Goal: Task Accomplishment & Management: Use online tool/utility

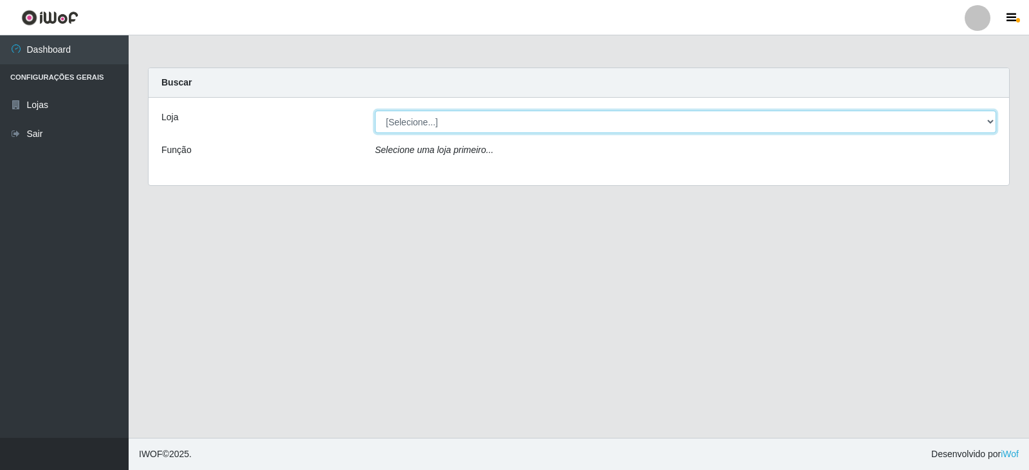
click at [455, 120] on select "[Selecione...] Queiroz Atacadão - Catolé do Rocha" at bounding box center [685, 122] width 621 height 23
select select "500"
click at [375, 111] on select "[Selecione...] Queiroz Atacadão - Catolé do Rocha" at bounding box center [685, 122] width 621 height 23
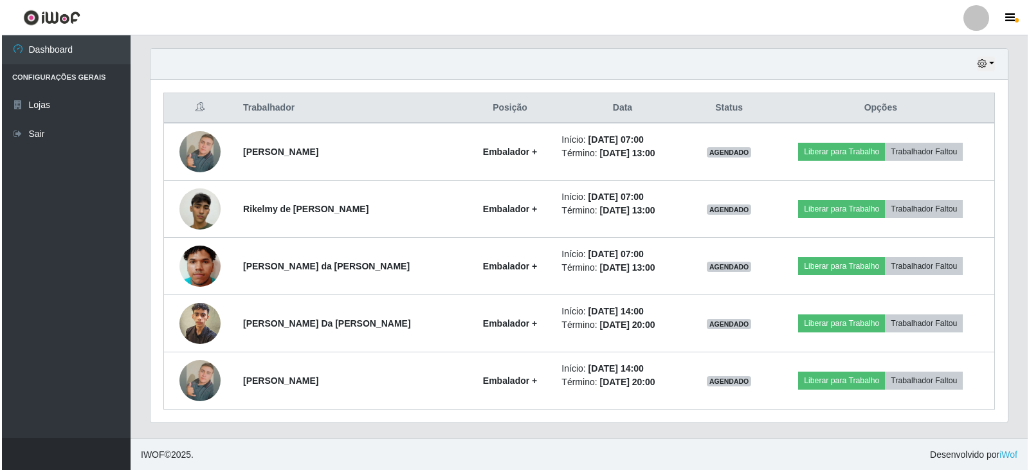
scroll to position [441, 0]
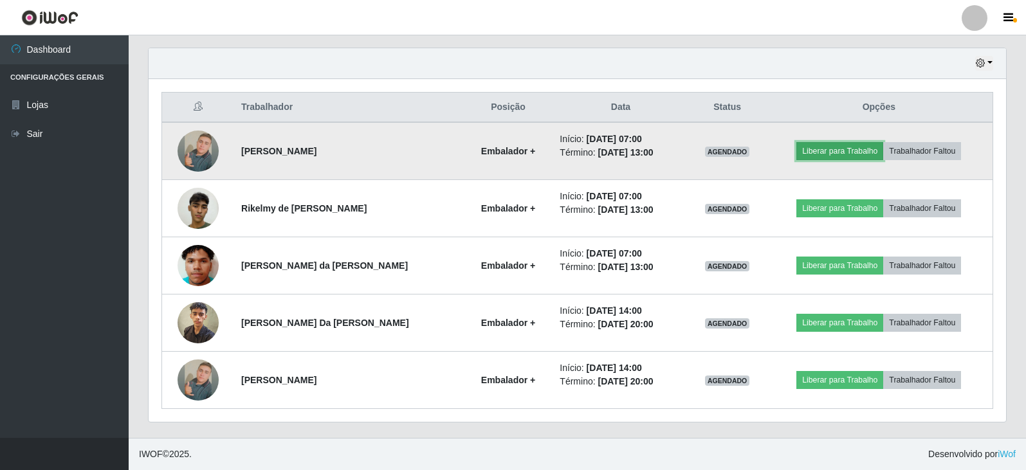
click at [817, 151] on button "Liberar para Trabalho" at bounding box center [839, 151] width 87 height 18
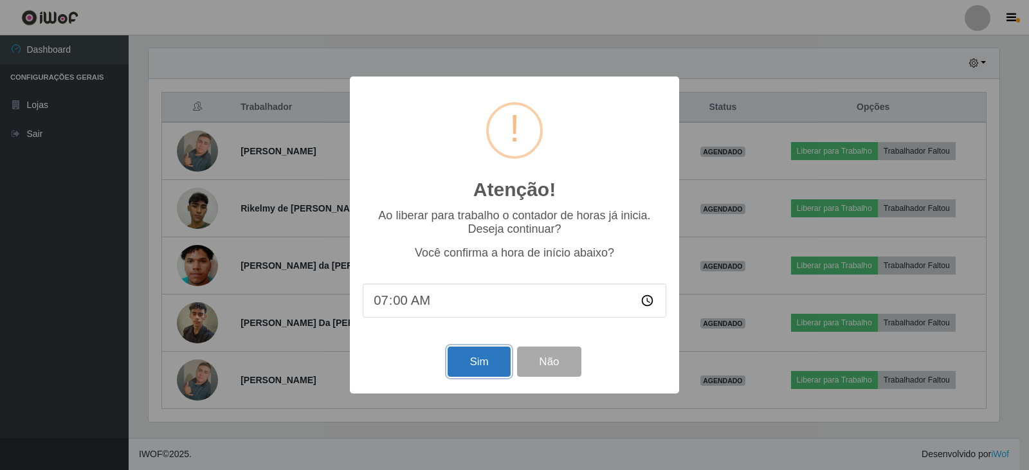
click at [483, 371] on button "Sim" at bounding box center [479, 362] width 62 height 30
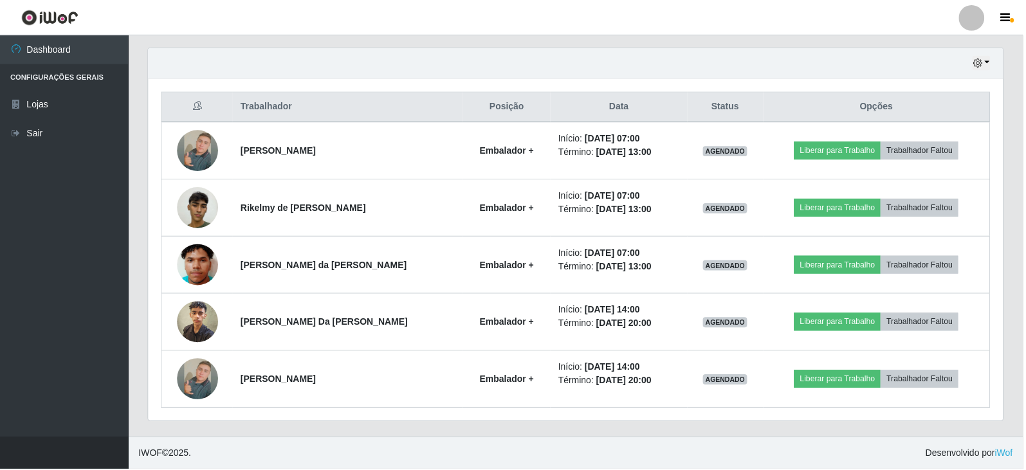
scroll to position [155, 0]
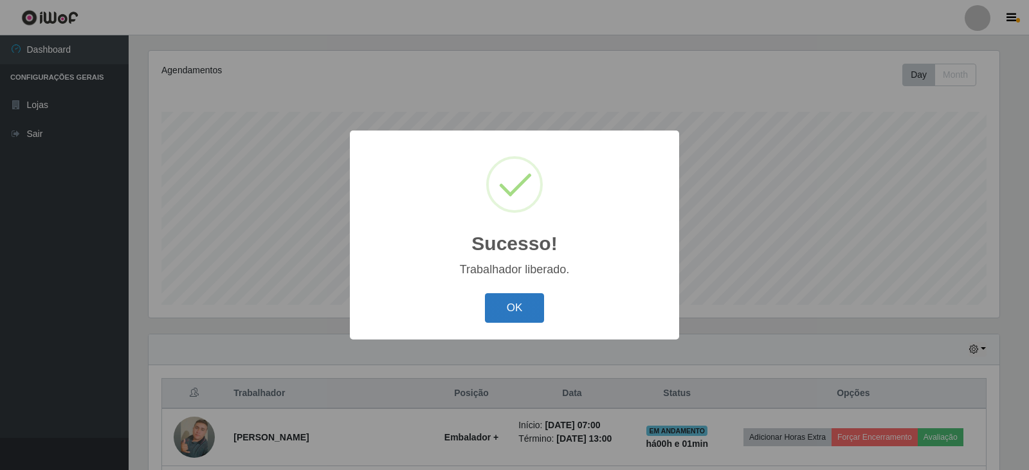
click at [514, 311] on button "OK" at bounding box center [515, 308] width 60 height 30
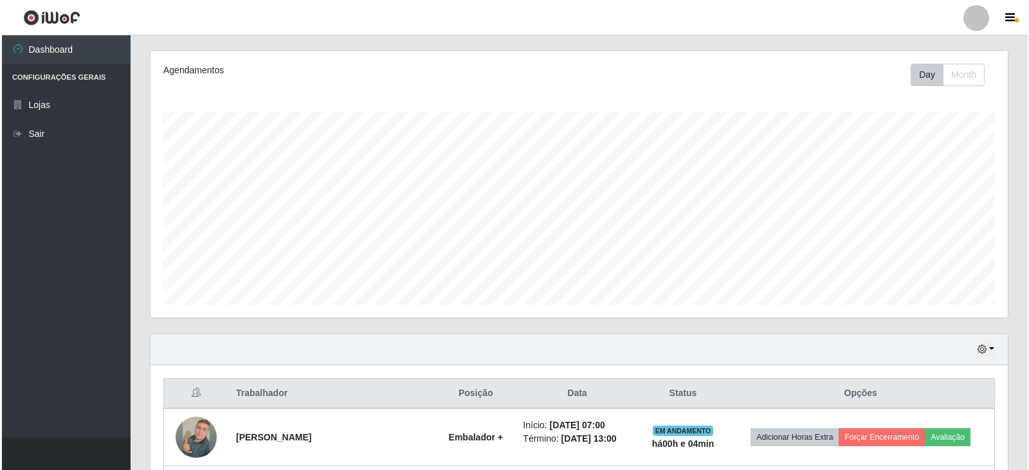
scroll to position [412, 0]
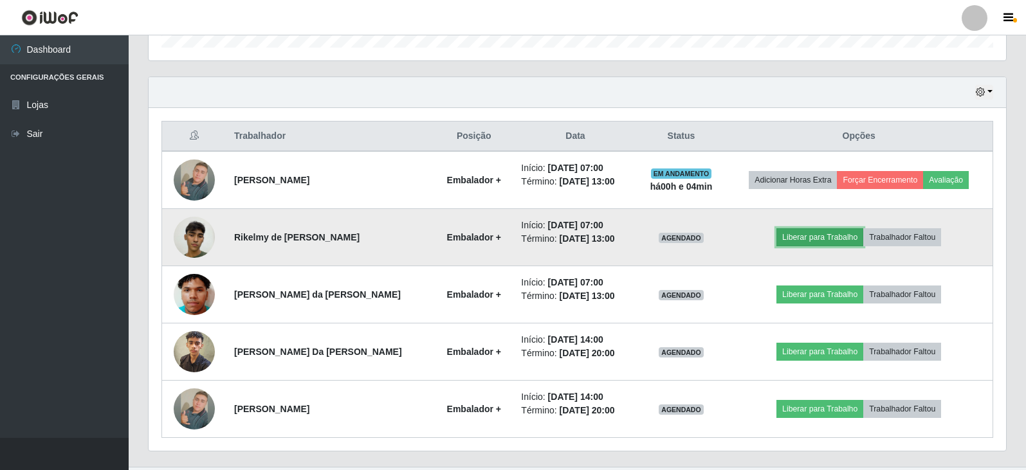
click at [812, 241] on button "Liberar para Trabalho" at bounding box center [819, 237] width 87 height 18
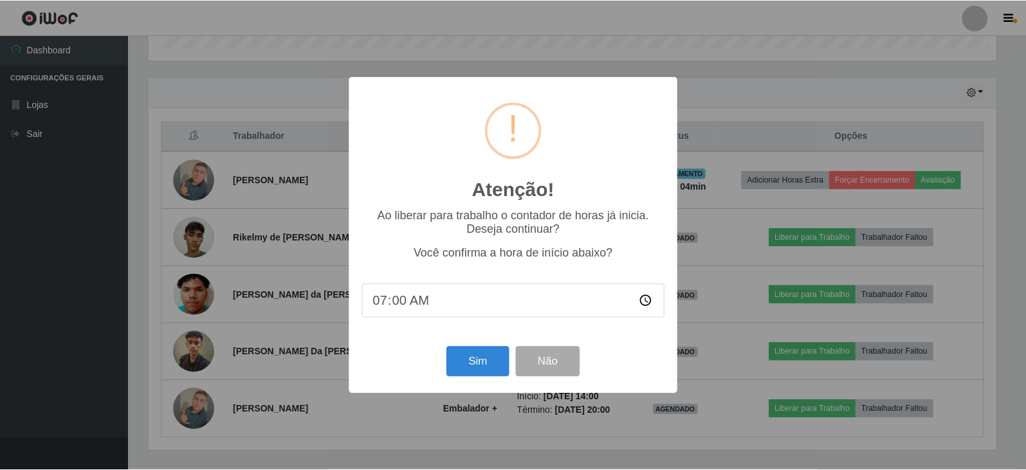
scroll to position [267, 851]
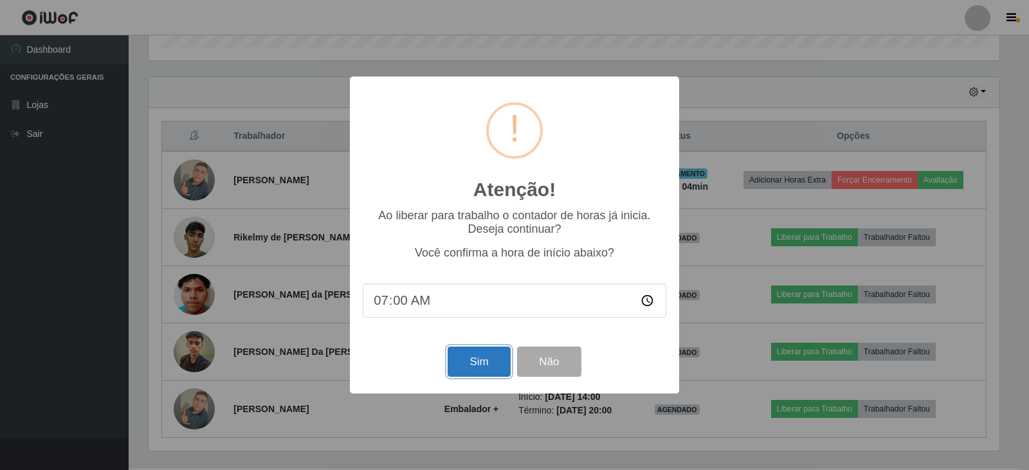
click at [486, 364] on button "Sim" at bounding box center [479, 362] width 62 height 30
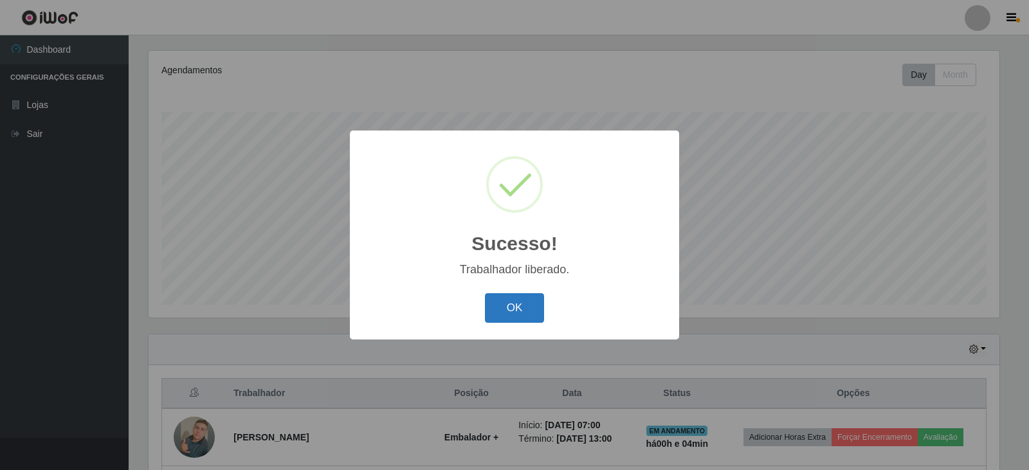
click at [518, 316] on button "OK" at bounding box center [515, 308] width 60 height 30
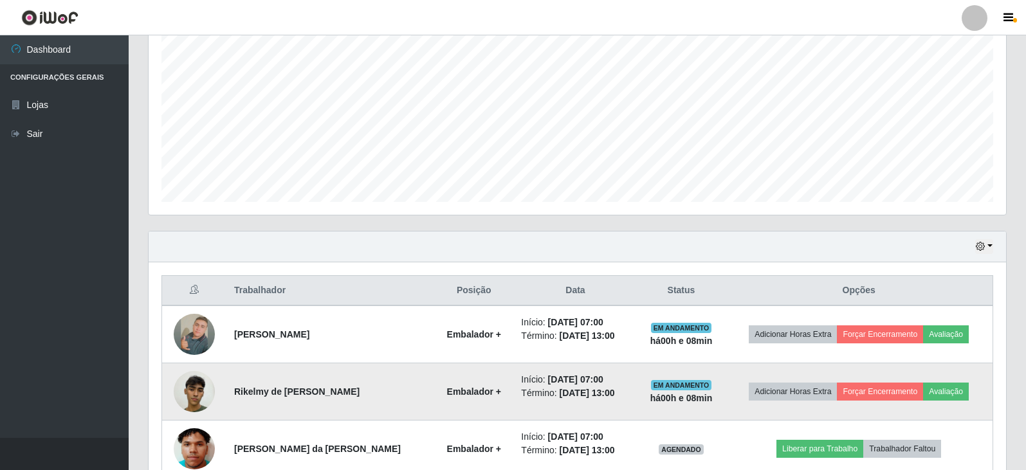
scroll to position [348, 0]
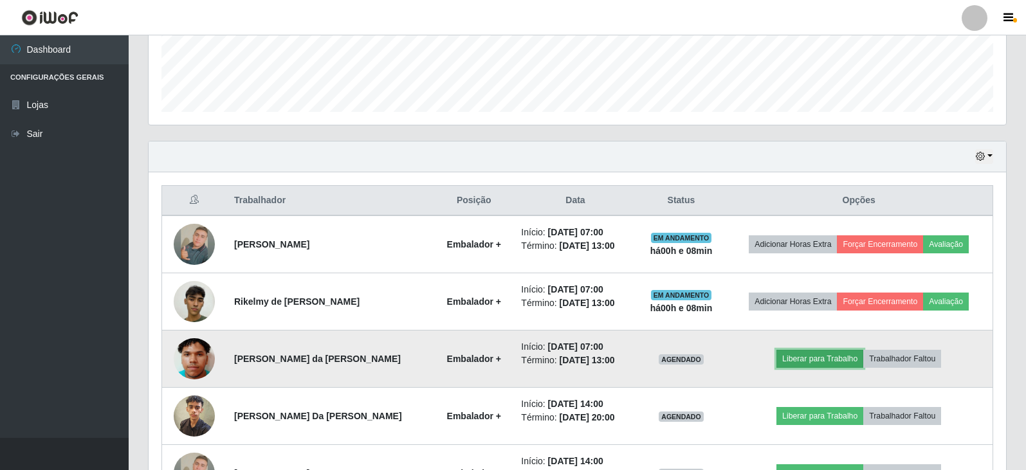
click at [815, 364] on button "Liberar para Trabalho" at bounding box center [819, 359] width 87 height 18
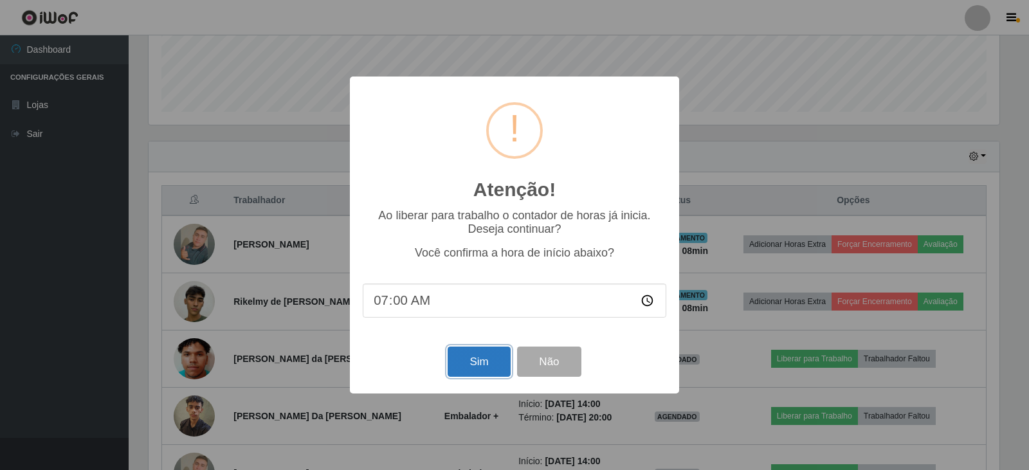
click at [482, 356] on button "Sim" at bounding box center [479, 362] width 62 height 30
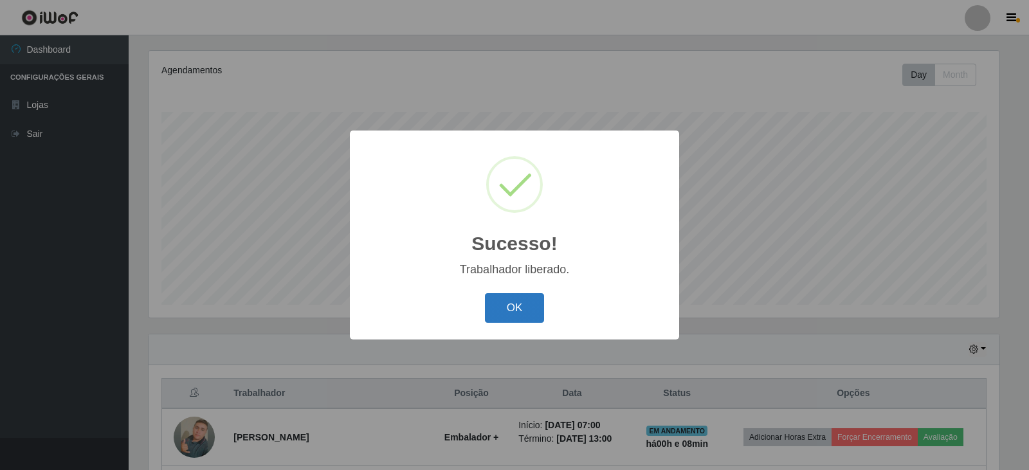
click at [525, 295] on button "OK" at bounding box center [515, 308] width 60 height 30
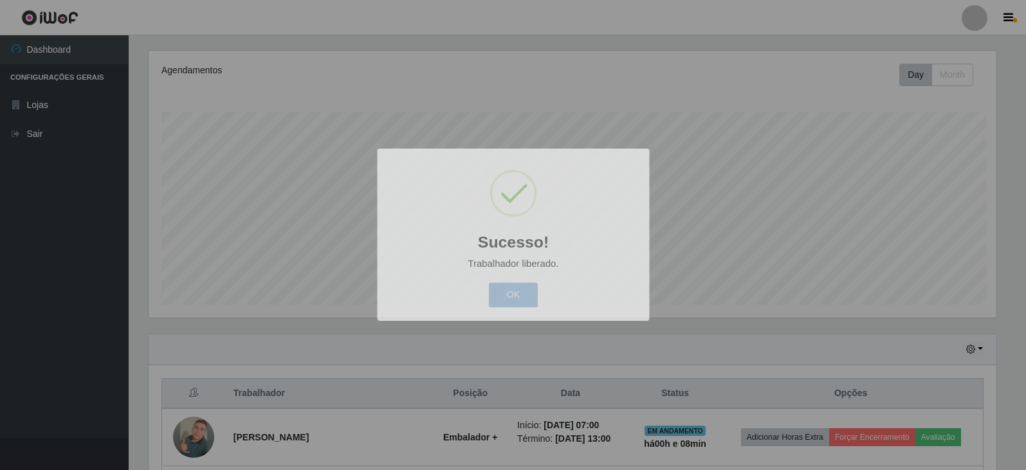
scroll to position [267, 857]
